Goal: Task Accomplishment & Management: Use online tool/utility

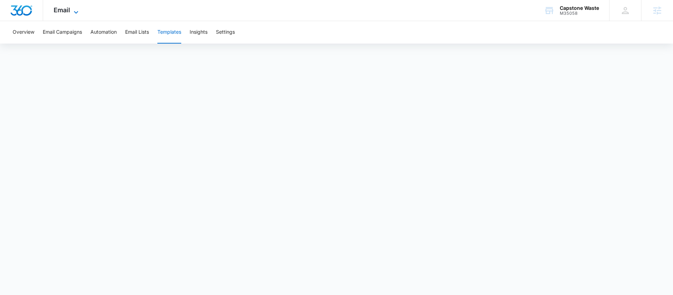
click at [65, 13] on span "Email" at bounding box center [62, 9] width 16 height 7
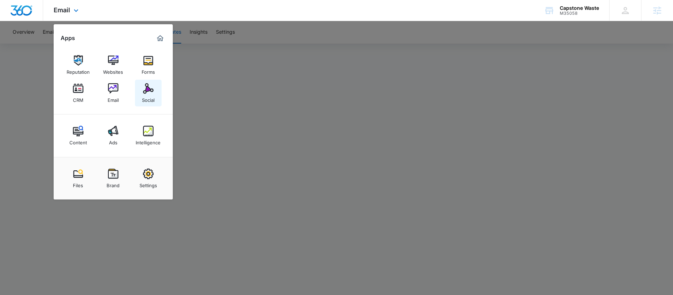
click at [148, 88] on img at bounding box center [148, 88] width 11 height 11
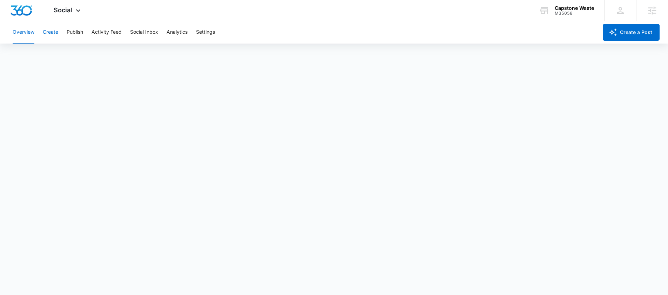
click at [54, 34] on button "Create" at bounding box center [50, 32] width 15 height 22
click at [74, 54] on button "Approvals" at bounding box center [68, 54] width 23 height 20
